Goal: Find specific page/section: Find specific page/section

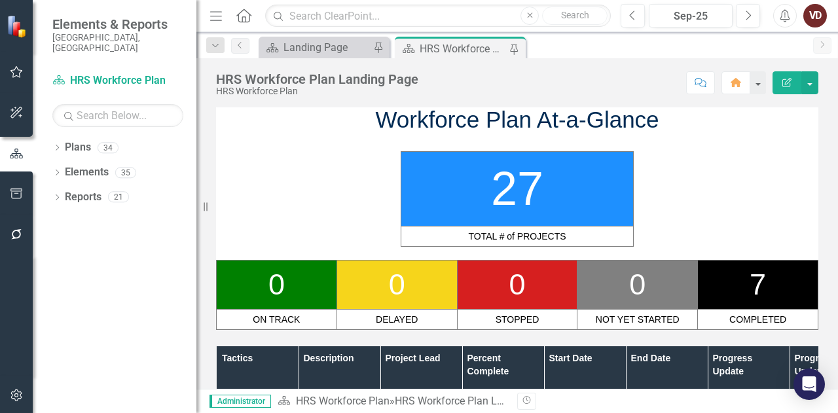
click at [244, 15] on icon "Home" at bounding box center [243, 16] width 17 height 14
click at [221, 15] on icon "Menu" at bounding box center [215, 16] width 17 height 14
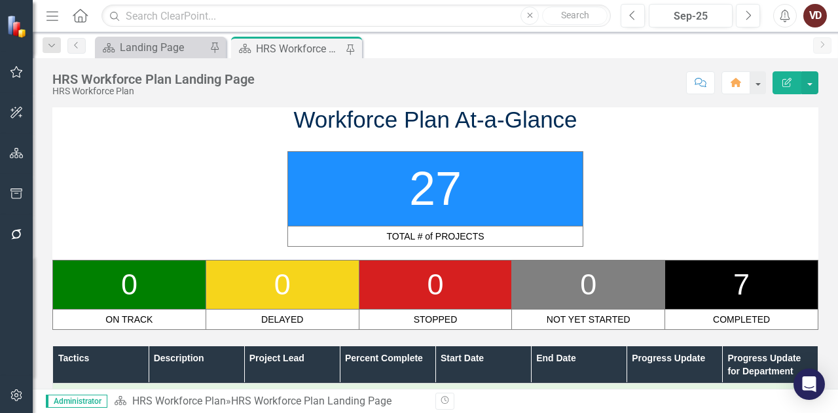
click at [48, 16] on icon "Menu" at bounding box center [52, 16] width 17 height 14
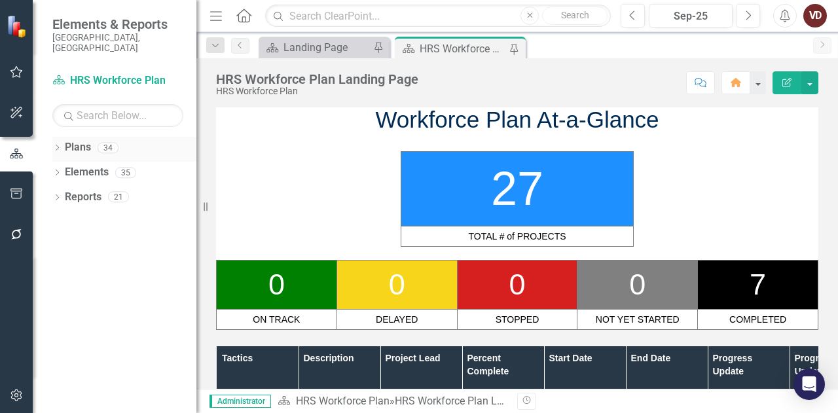
click at [58, 145] on icon "Dropdown" at bounding box center [56, 148] width 9 height 7
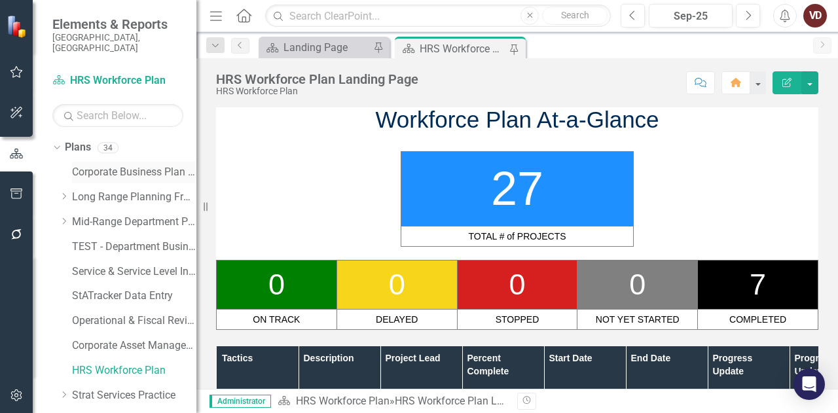
click at [116, 165] on link "Corporate Business Plan ([DATE]-[DATE])" at bounding box center [134, 172] width 124 height 15
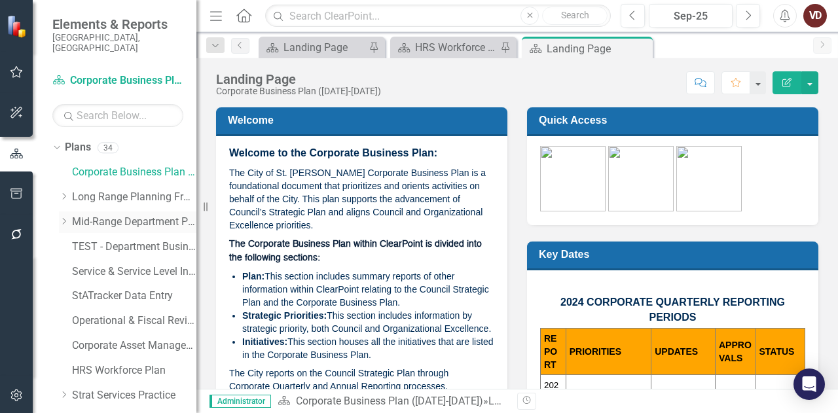
click at [63, 217] on icon "Dropdown" at bounding box center [64, 221] width 10 height 8
click at [143, 239] on link "Communications and Public Affairs - Integrated Business Plan (ARCHIVED)" at bounding box center [140, 246] width 111 height 15
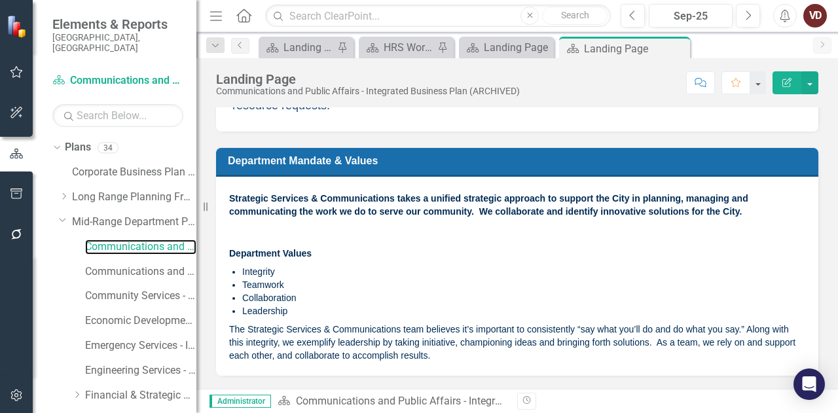
scroll to position [484, 0]
click at [147, 264] on link "Communications and Public Affairs - Integrated Business Plan ([DATE]-[DATE])" at bounding box center [140, 271] width 111 height 15
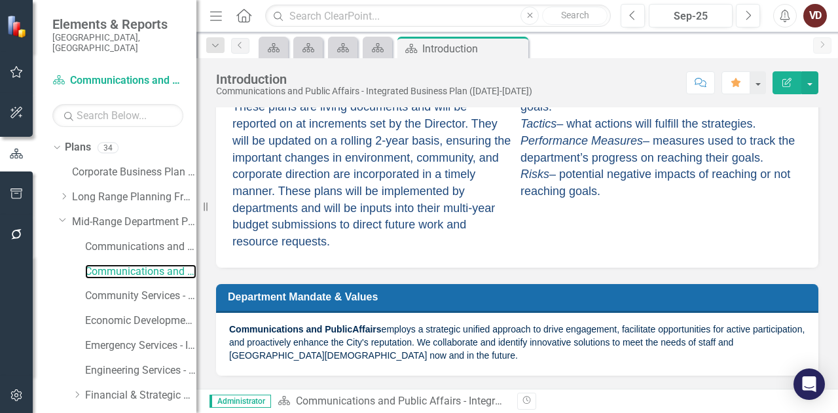
scroll to position [347, 0]
drag, startPoint x: 376, startPoint y: 359, endPoint x: 228, endPoint y: 328, distance: 151.0
click at [228, 328] on div "Communications and Public Affairs employs a strategic unified approach to drive…" at bounding box center [517, 344] width 602 height 62
click at [303, 333] on strong "Communications and Public" at bounding box center [290, 329] width 123 height 10
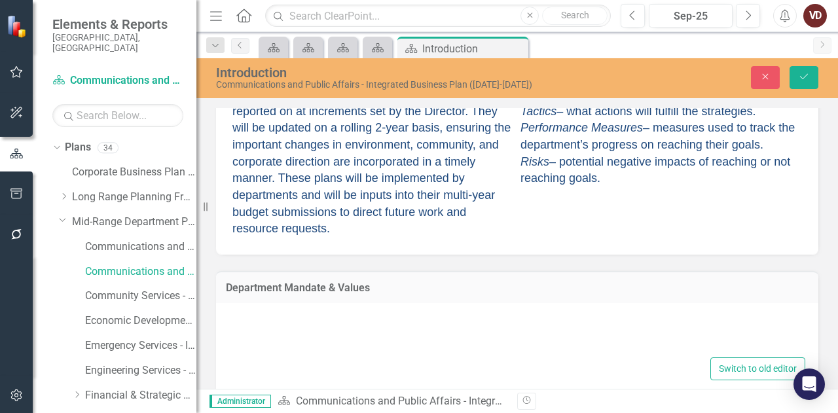
type textarea "<p><strong>Communications and Public </strong><strong>Affairs</strong> employs …"
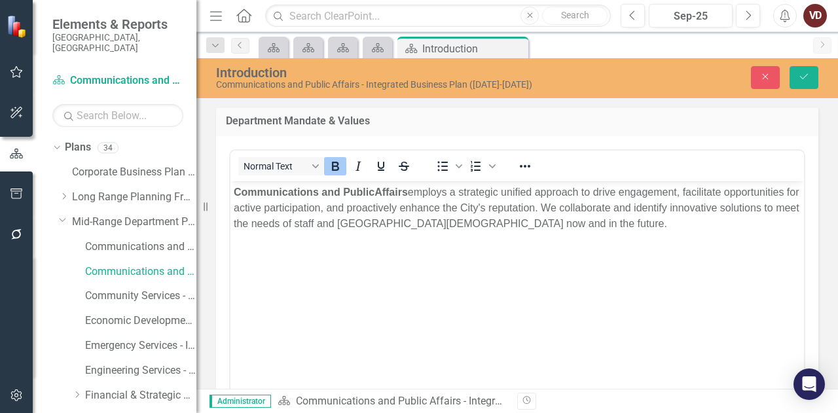
scroll to position [514, 0]
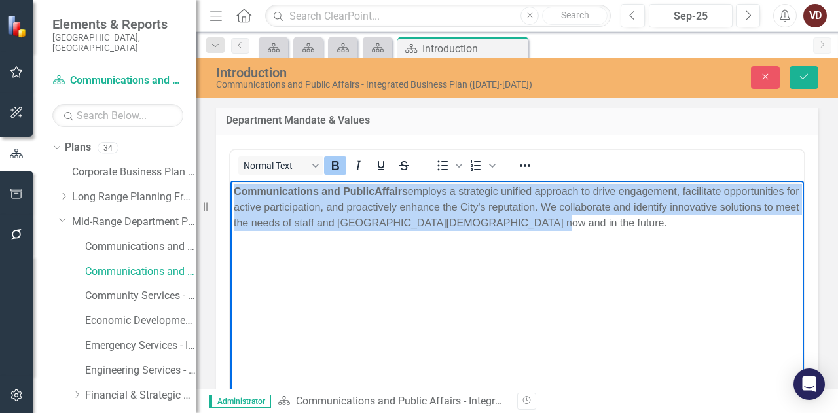
drag, startPoint x: 535, startPoint y: 226, endPoint x: 233, endPoint y: 194, distance: 304.0
click at [234, 194] on p "Communications and Public Affairs employs a strategic unified approach to drive…" at bounding box center [517, 206] width 567 height 47
copy p "Communications and Public Affairs employs a strategic unified approach to drive…"
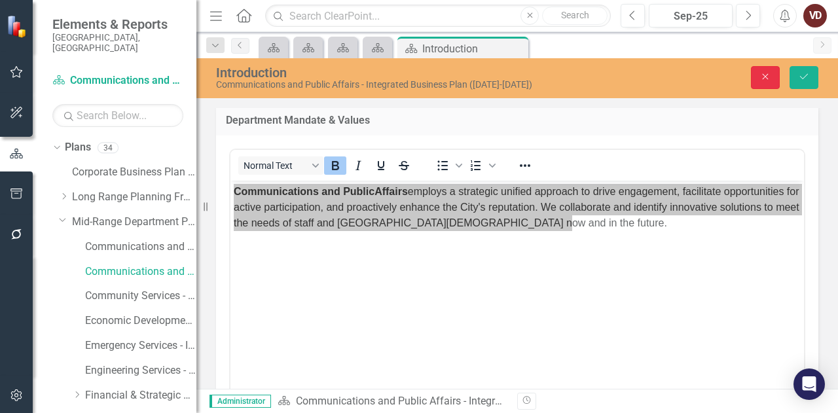
click at [759, 86] on button "Close" at bounding box center [765, 77] width 29 height 23
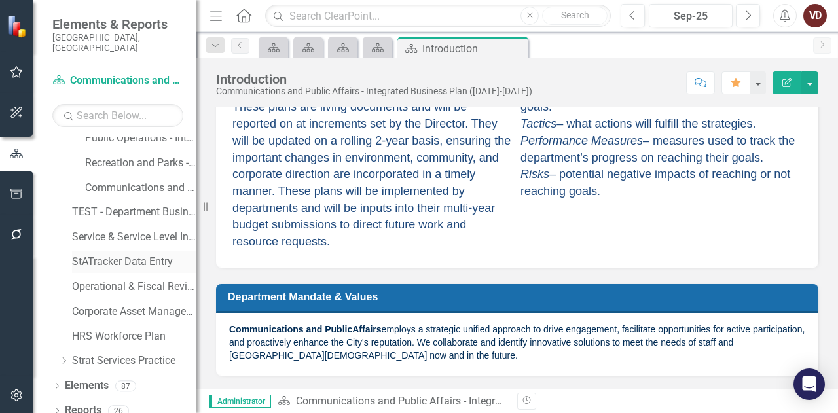
scroll to position [404, 0]
click at [57, 385] on icon "Dropdown" at bounding box center [56, 388] width 9 height 7
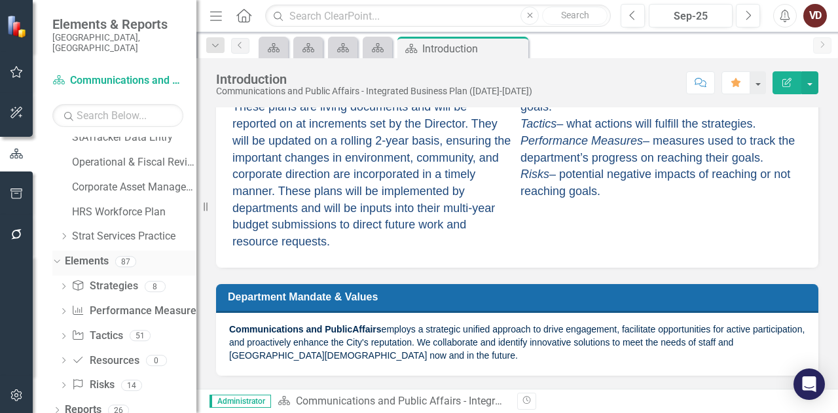
scroll to position [530, 0]
click at [116, 279] on link "Strategy Strategies" at bounding box center [104, 286] width 66 height 15
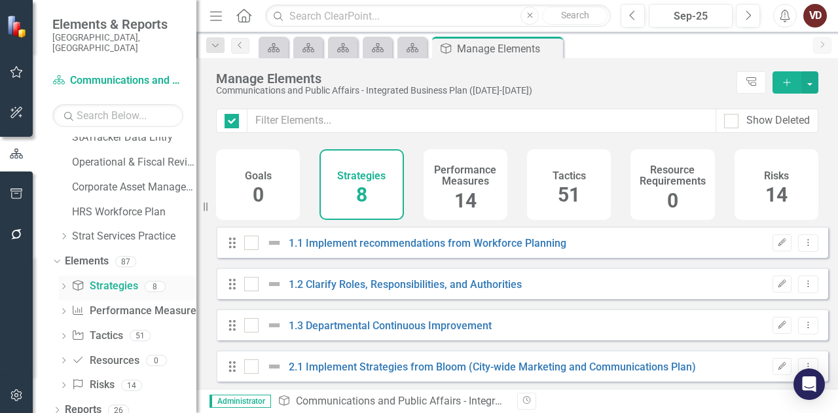
checkbox input "false"
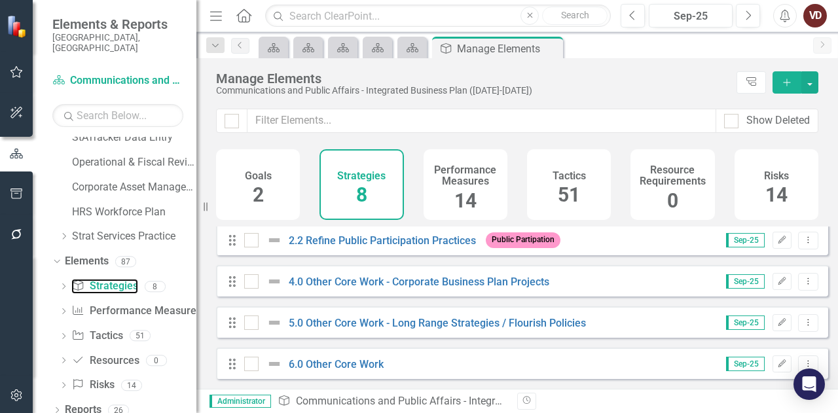
scroll to position [176, 0]
